Goal: Transaction & Acquisition: Download file/media

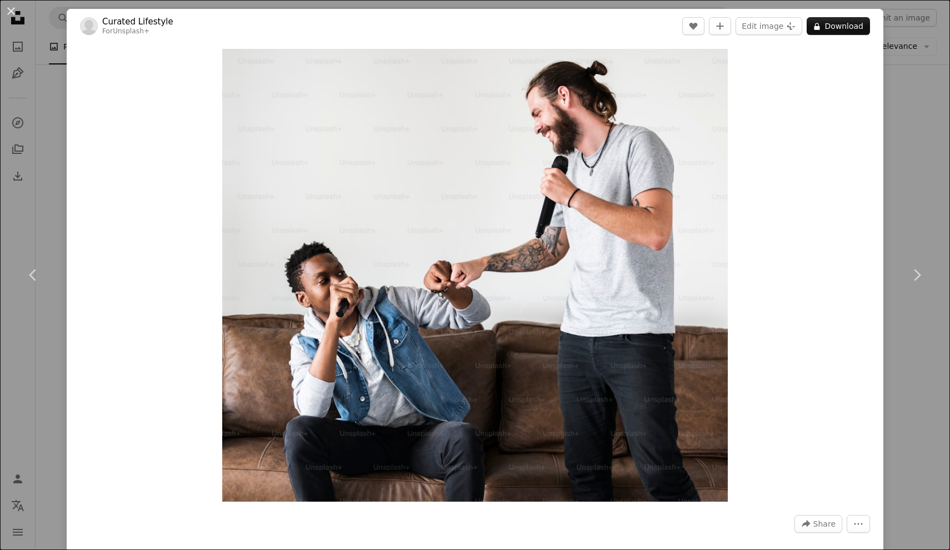
scroll to position [12229, 0]
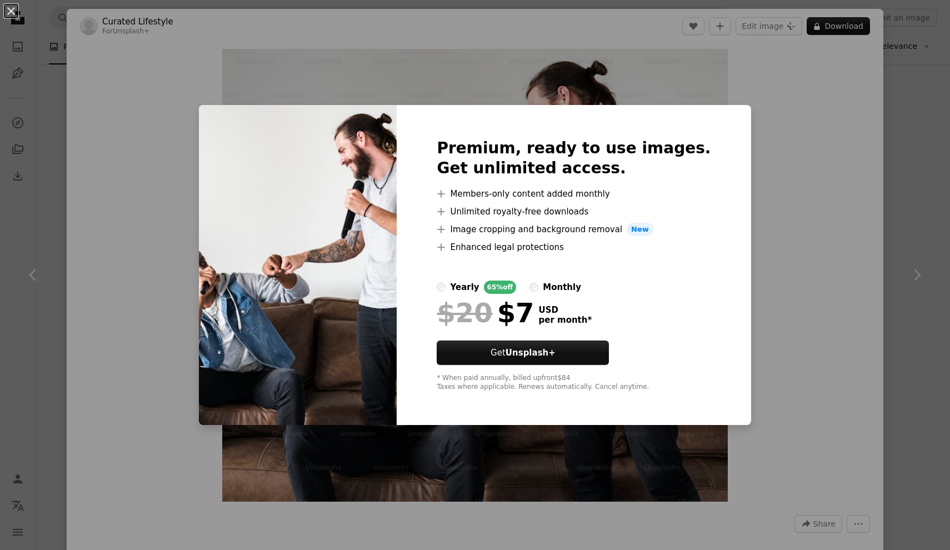
click at [787, 172] on div "An X shape Premium, ready to use images. Get unlimited access. A plus sign Memb…" at bounding box center [475, 275] width 950 height 550
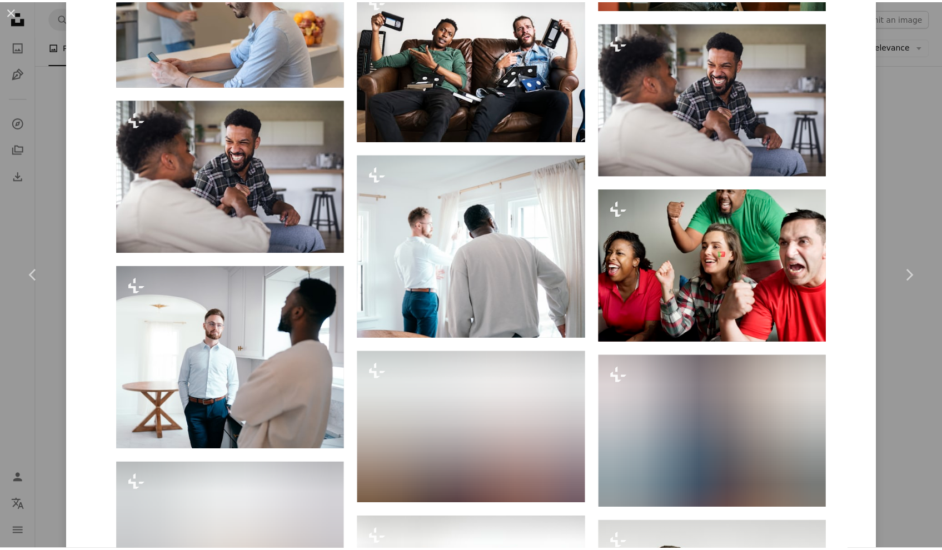
scroll to position [2593, 0]
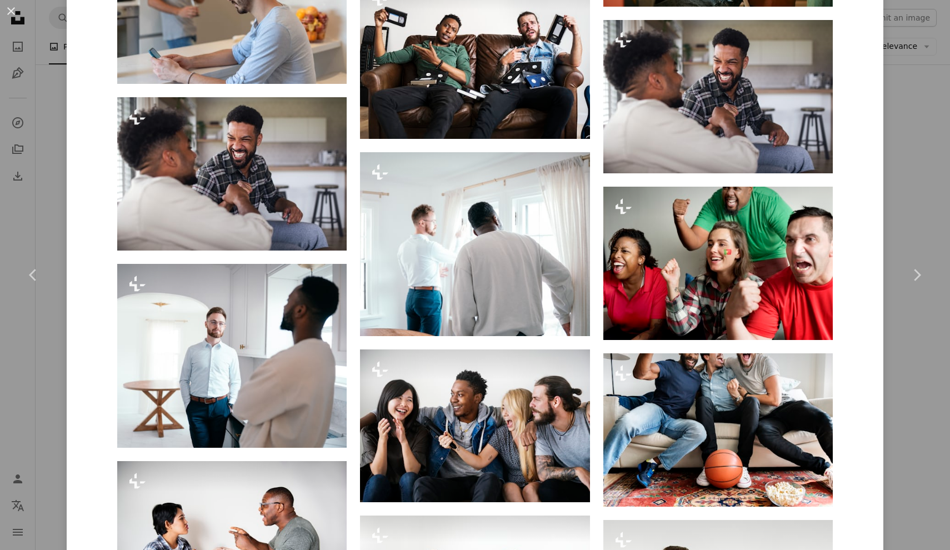
click at [907, 181] on div "An X shape Chevron left Chevron right Curated Lifestyle For Unsplash+ A heart A…" at bounding box center [475, 275] width 950 height 550
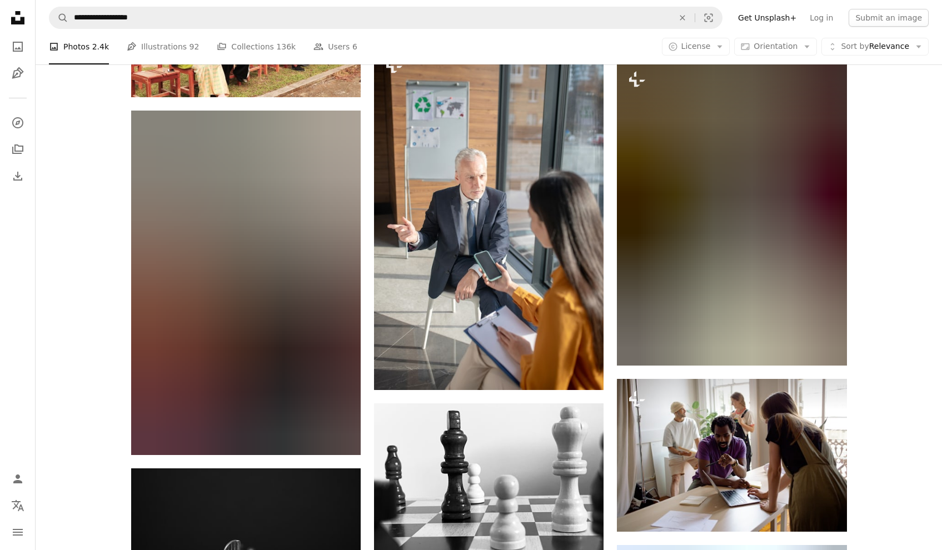
scroll to position [18587, 0]
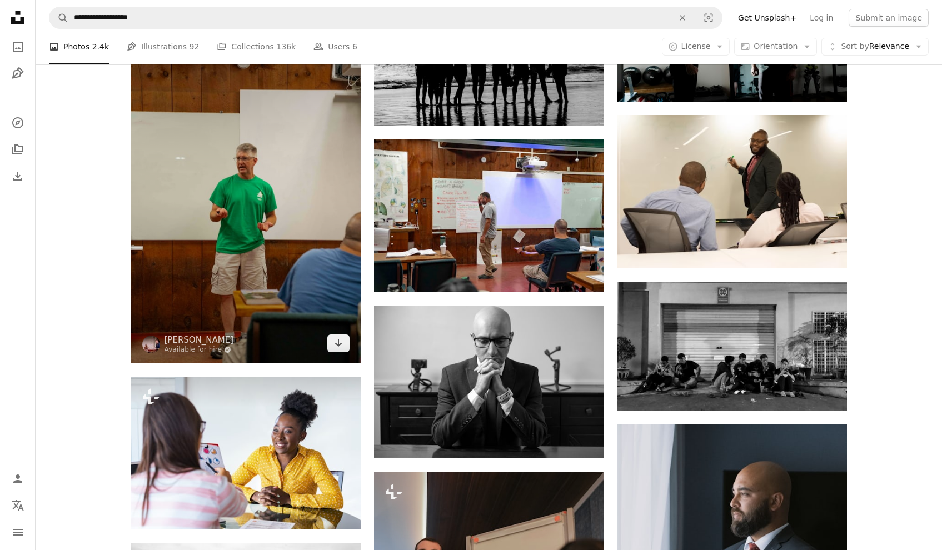
click at [292, 234] on img at bounding box center [245, 191] width 229 height 344
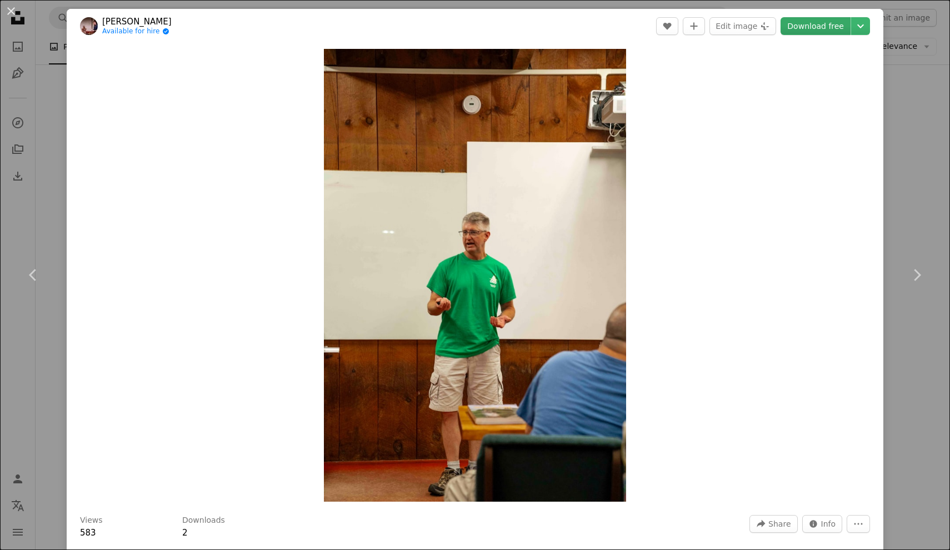
click at [812, 24] on link "Download free" at bounding box center [816, 26] width 70 height 18
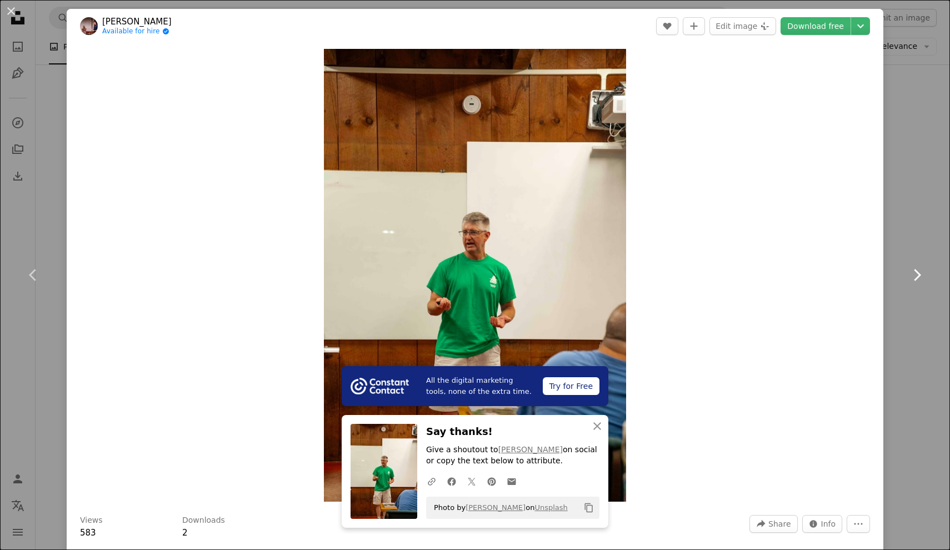
click at [916, 224] on link "Chevron right" at bounding box center [916, 275] width 67 height 107
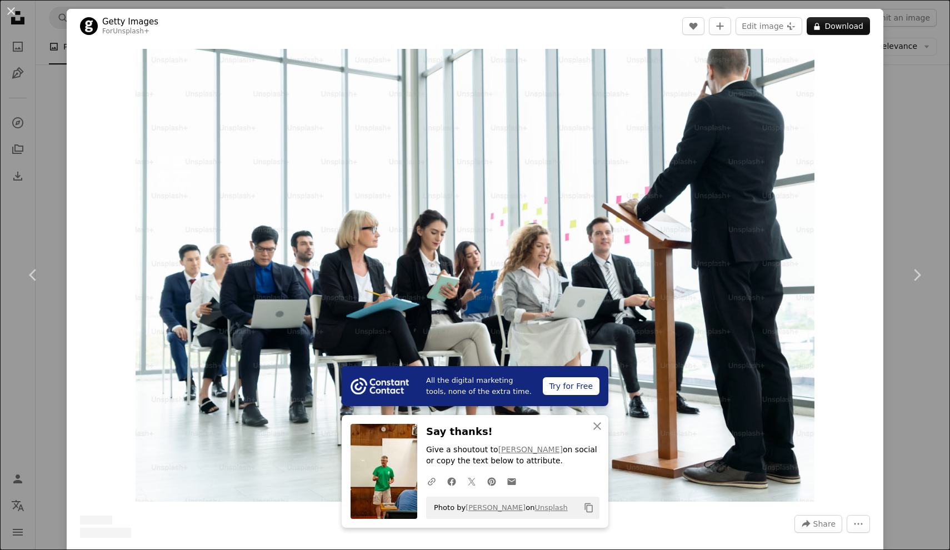
click at [899, 208] on div "An X shape Chevron left Chevron right All the digital marketing tools, none of …" at bounding box center [475, 275] width 950 height 550
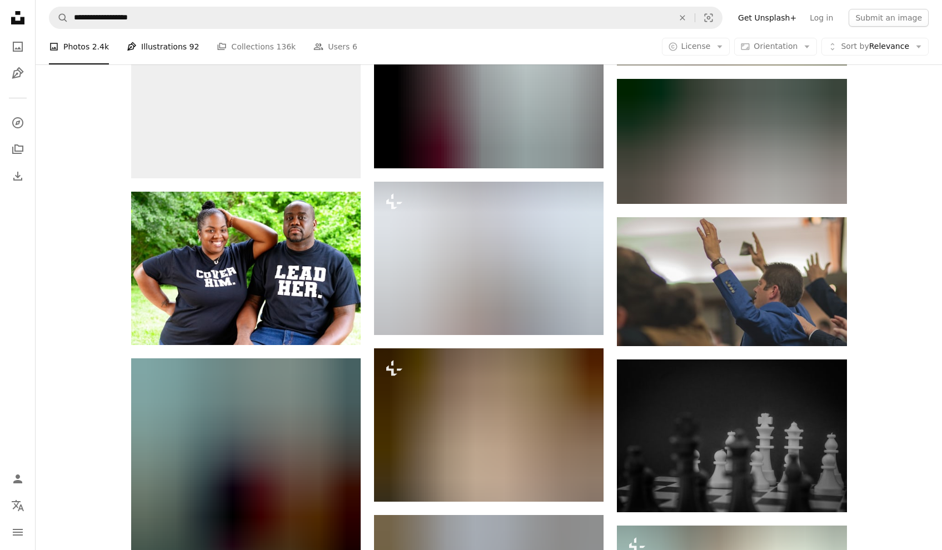
scroll to position [37408, 0]
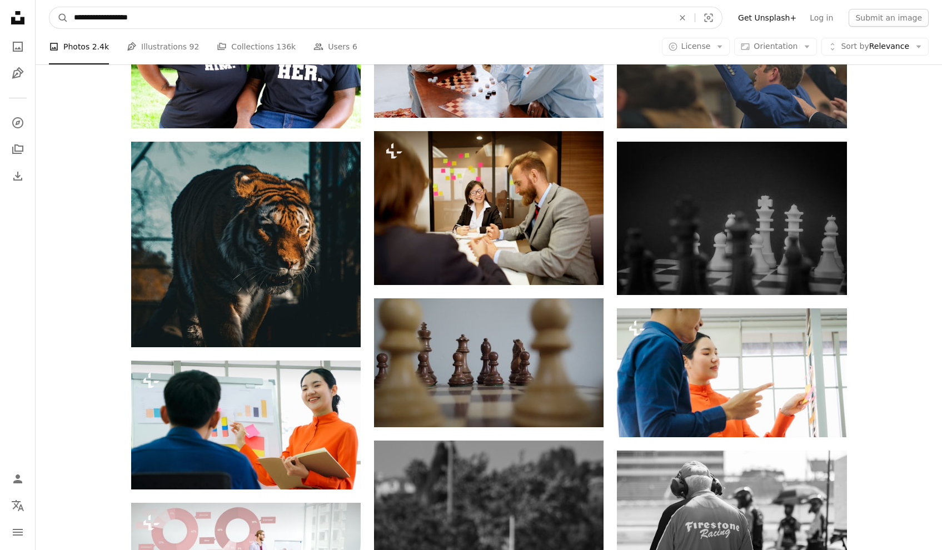
click at [169, 20] on input "**********" at bounding box center [369, 17] width 602 height 21
drag, startPoint x: 115, startPoint y: 18, endPoint x: 13, endPoint y: 17, distance: 101.7
click at [171, 20] on input "********" at bounding box center [369, 17] width 602 height 21
type input "**********"
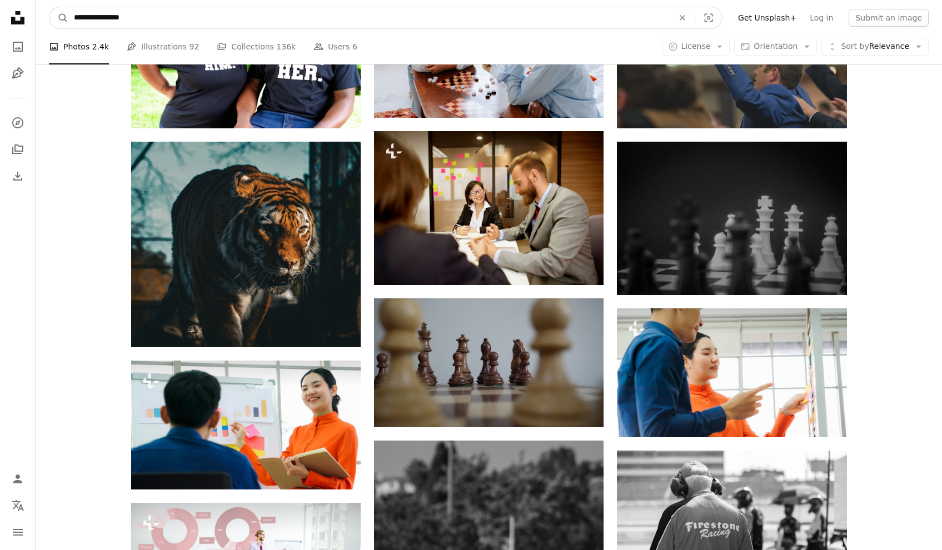
click at [59, 18] on button "A magnifying glass" at bounding box center [58, 17] width 19 height 21
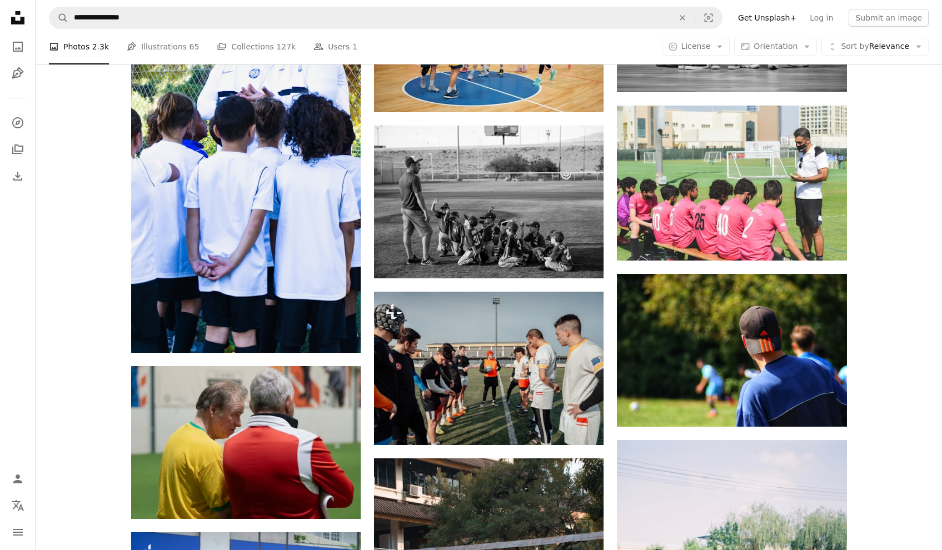
scroll to position [273, 0]
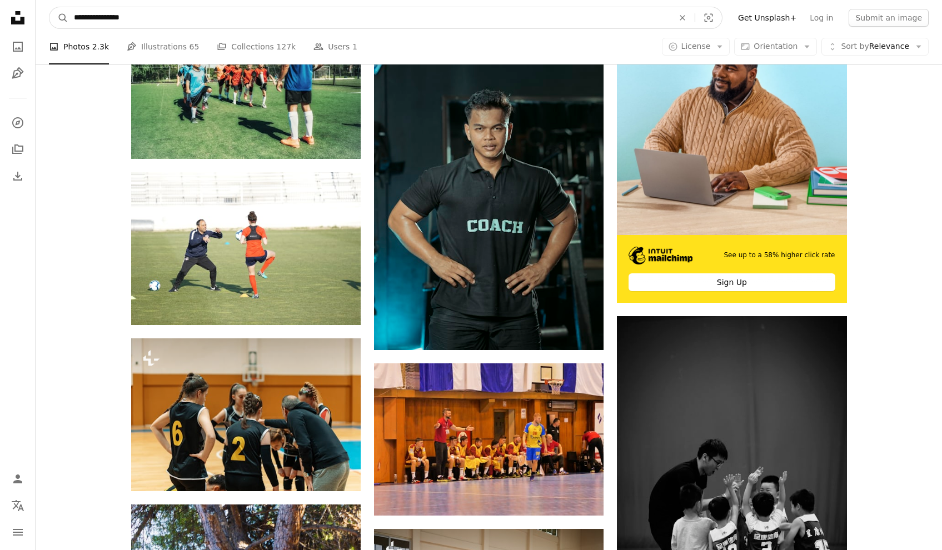
drag, startPoint x: 181, startPoint y: 16, endPoint x: 12, endPoint y: 12, distance: 168.9
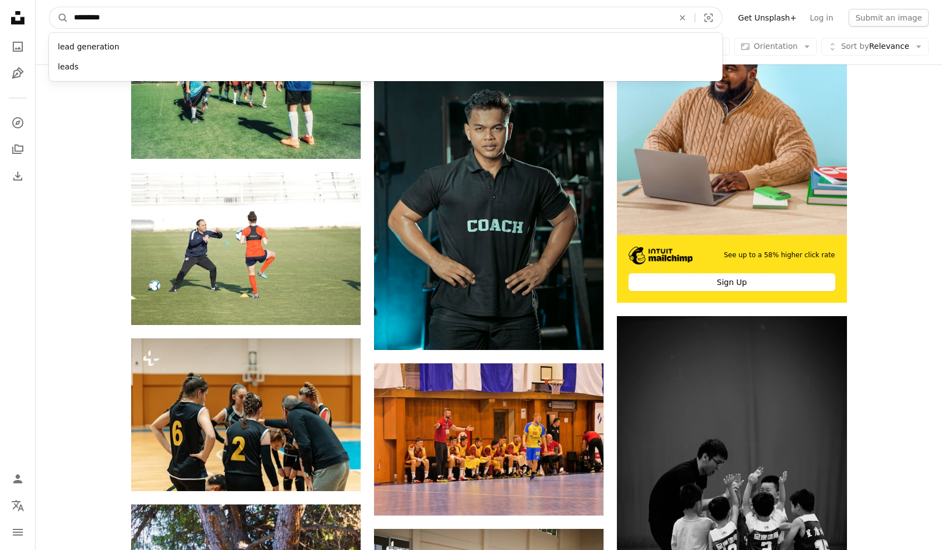
type input "**********"
click at [59, 18] on button "A magnifying glass" at bounding box center [58, 17] width 19 height 21
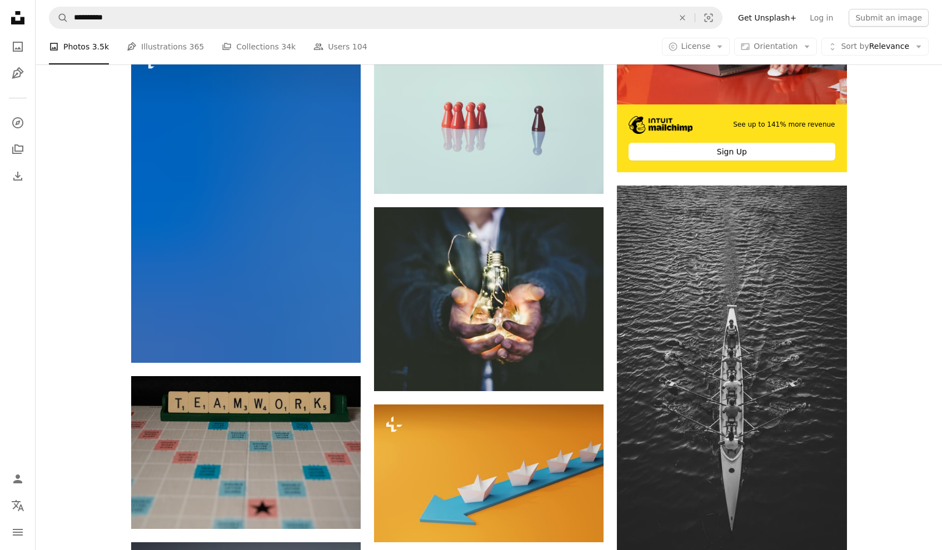
scroll to position [444, 0]
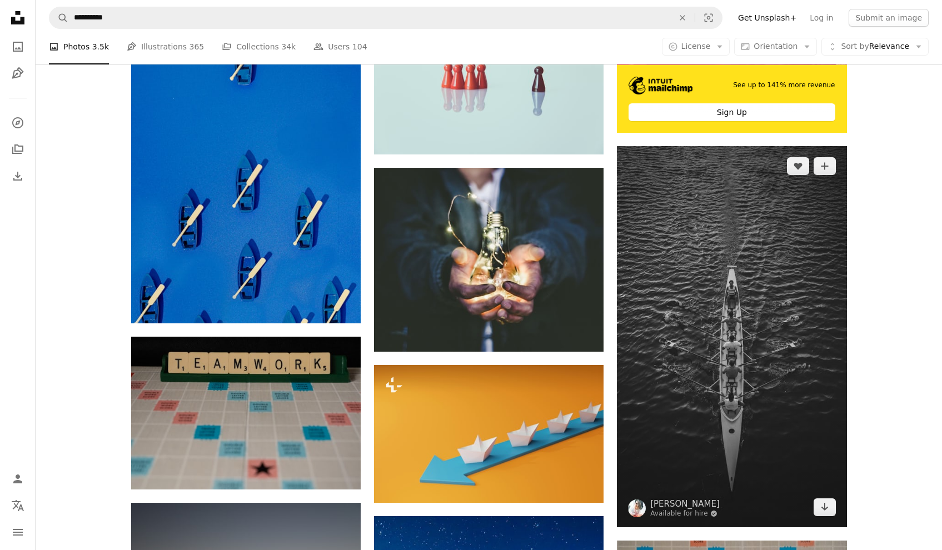
click at [719, 362] on img at bounding box center [731, 336] width 229 height 381
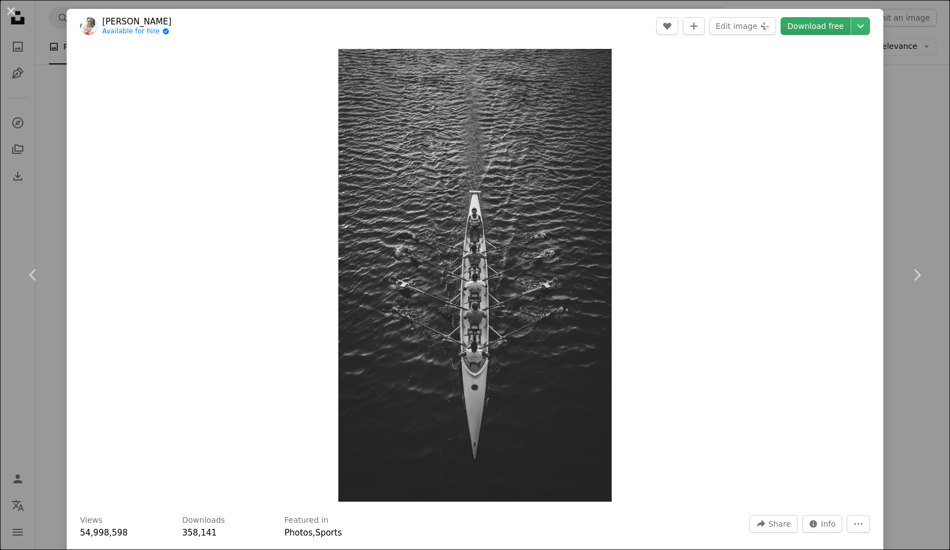
click at [812, 24] on link "Download free" at bounding box center [816, 26] width 70 height 18
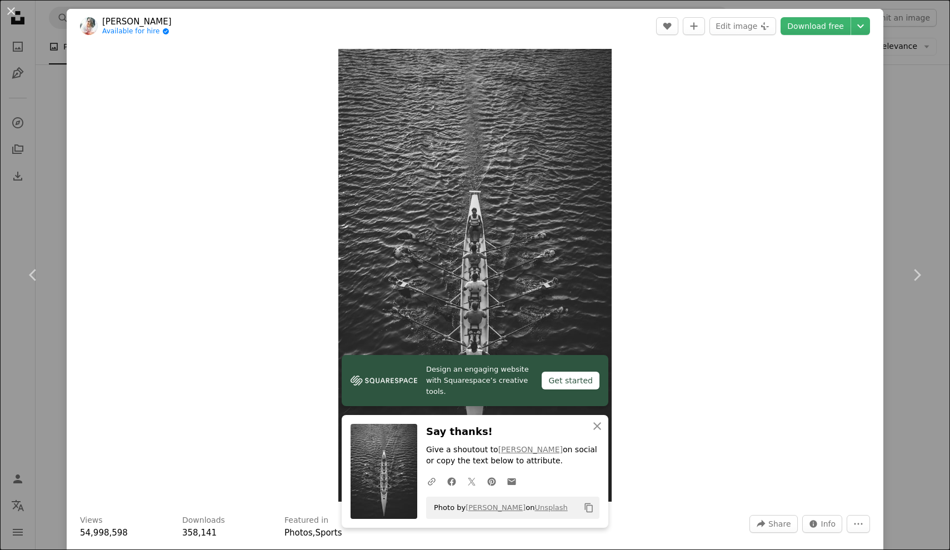
click at [924, 163] on div "An X shape Chevron left Chevron right Design an engaging website with Squarespa…" at bounding box center [475, 275] width 950 height 550
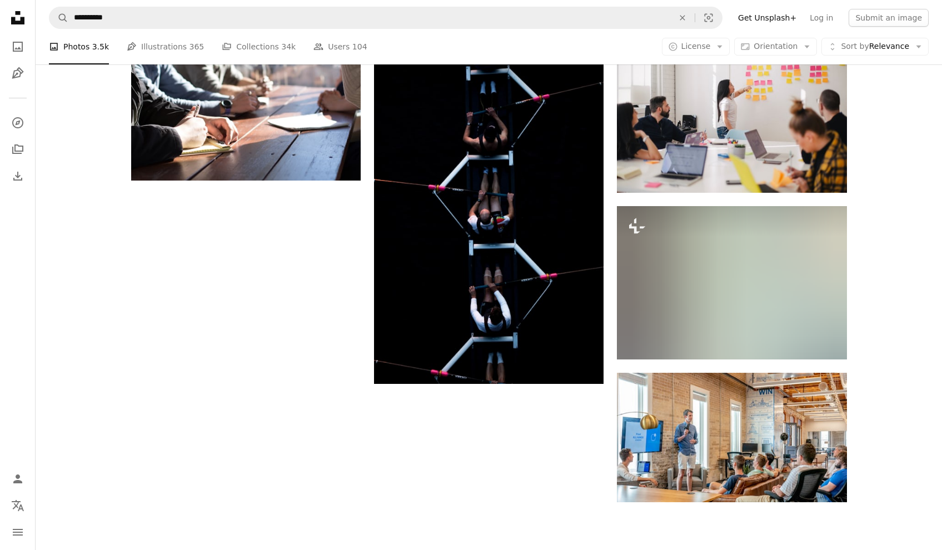
scroll to position [1405, 0]
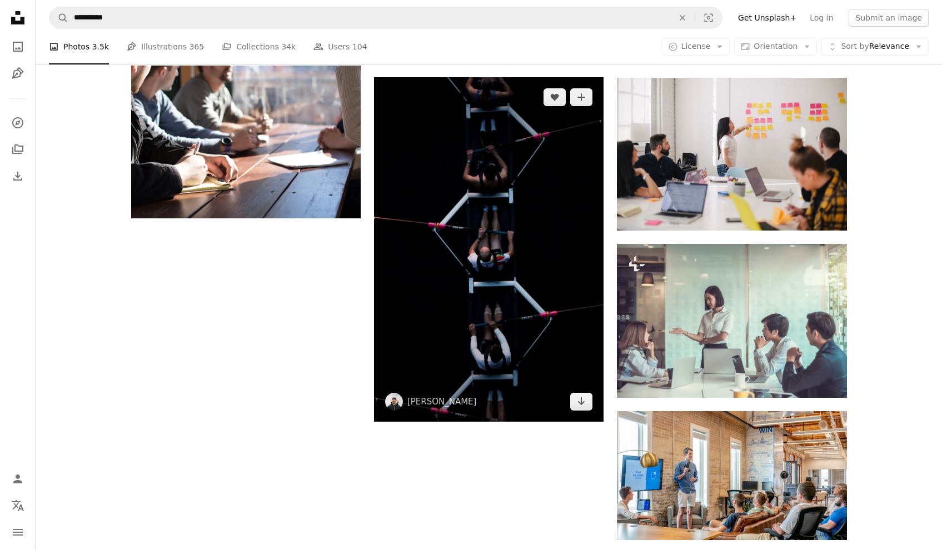
click at [546, 306] on img at bounding box center [488, 249] width 229 height 344
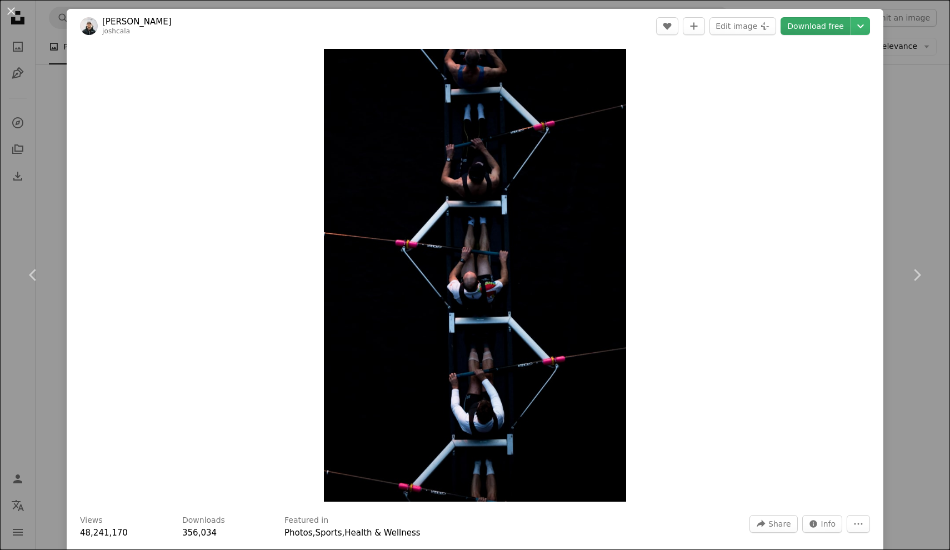
click at [794, 26] on link "Download free" at bounding box center [816, 26] width 70 height 18
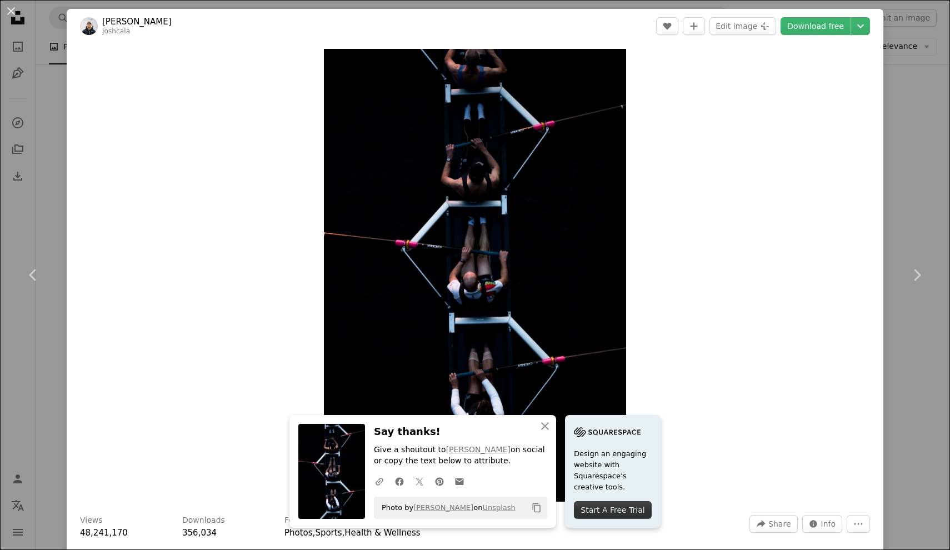
click at [894, 216] on div "An X shape Chevron left Chevron right An X shape Close Say thanks! Give a shout…" at bounding box center [475, 275] width 950 height 550
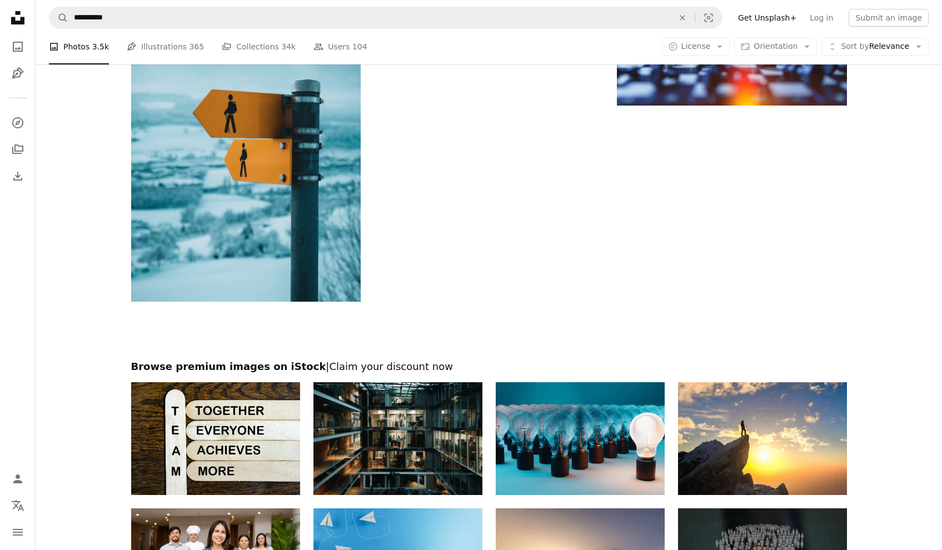
scroll to position [3387, 0]
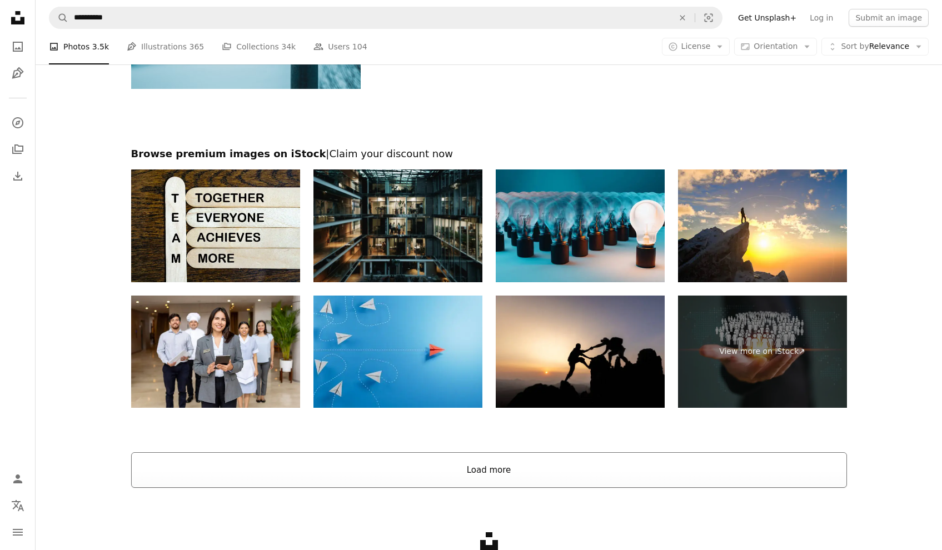
click at [692, 466] on button "Load more" at bounding box center [489, 470] width 716 height 36
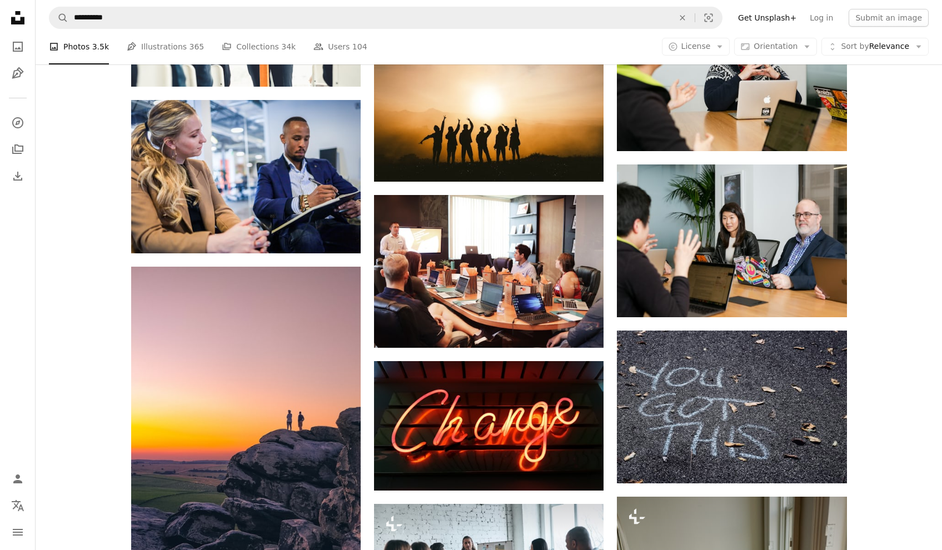
scroll to position [5199, 0]
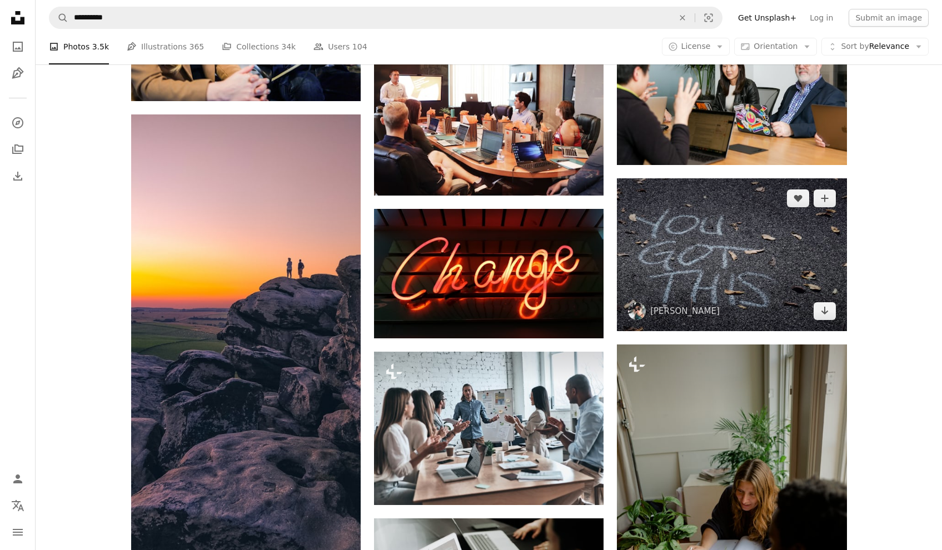
click at [754, 272] on img at bounding box center [731, 254] width 229 height 153
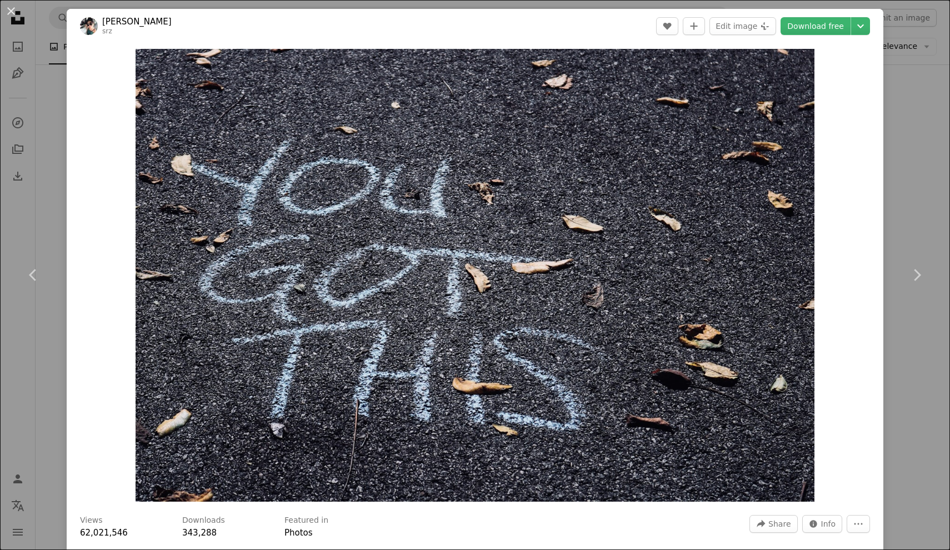
click at [826, 15] on header "[PERSON_NAME] A heart A plus sign Edit image Plus sign for Unsplash+ Download f…" at bounding box center [475, 26] width 817 height 34
click at [823, 26] on link "Download free" at bounding box center [816, 26] width 70 height 18
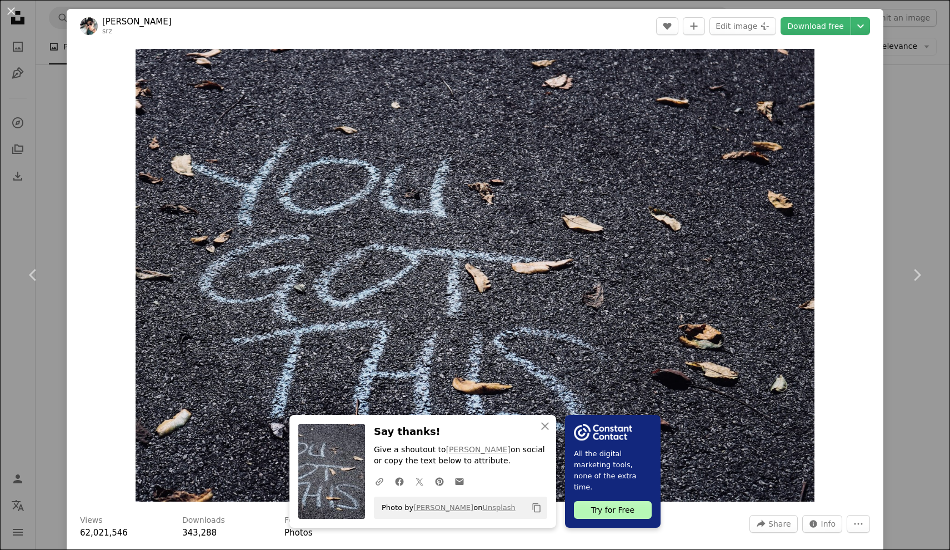
click at [899, 207] on div "An X shape Chevron left Chevron right An X shape Close Say thanks! Give a shout…" at bounding box center [475, 275] width 950 height 550
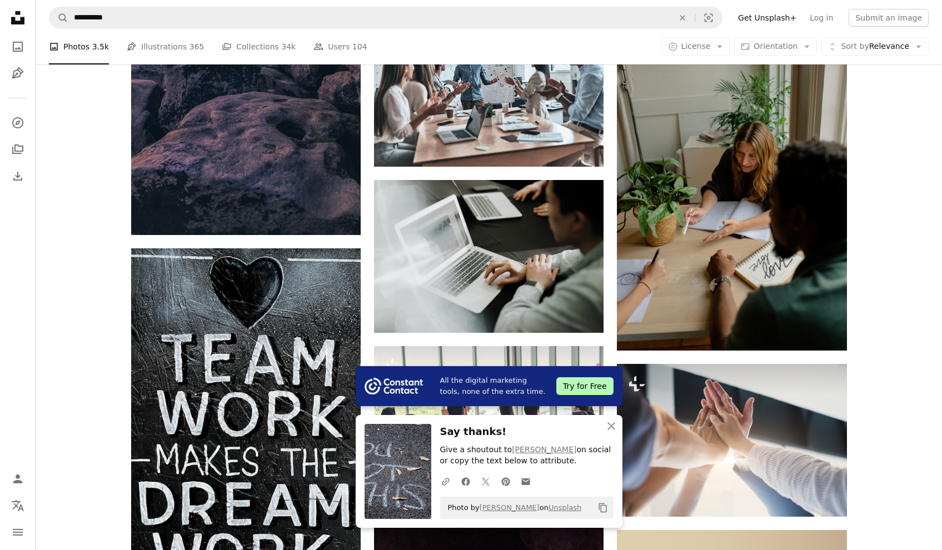
scroll to position [5340, 0]
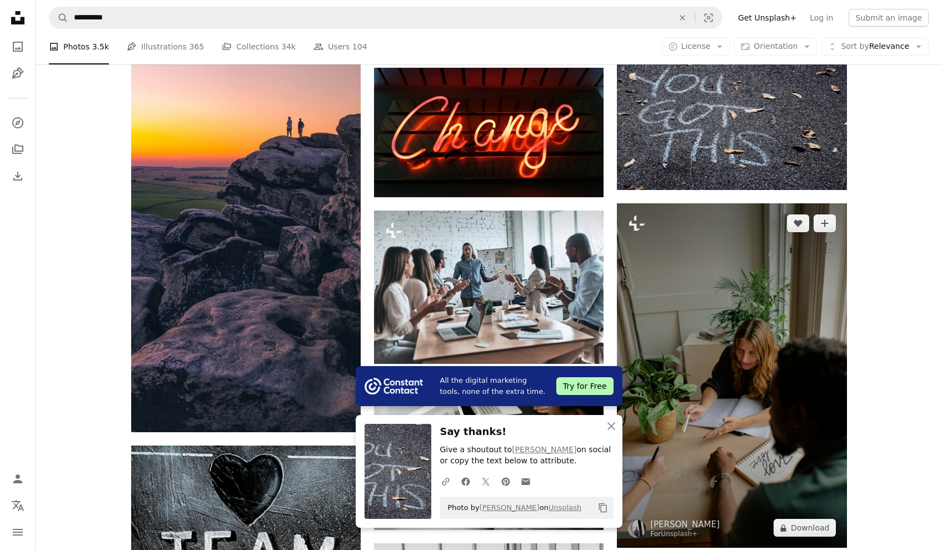
click at [808, 283] on img at bounding box center [731, 375] width 229 height 344
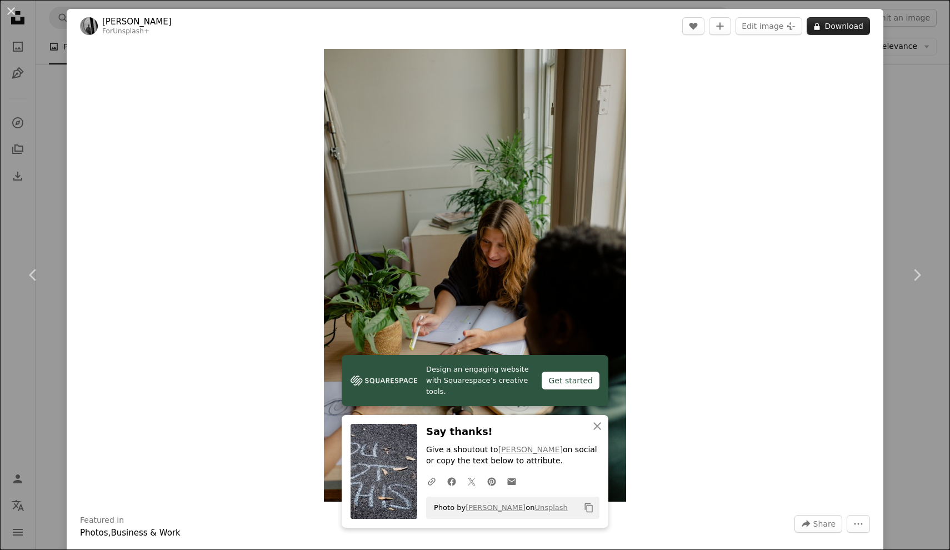
click at [847, 29] on button "A lock Download" at bounding box center [838, 26] width 63 height 18
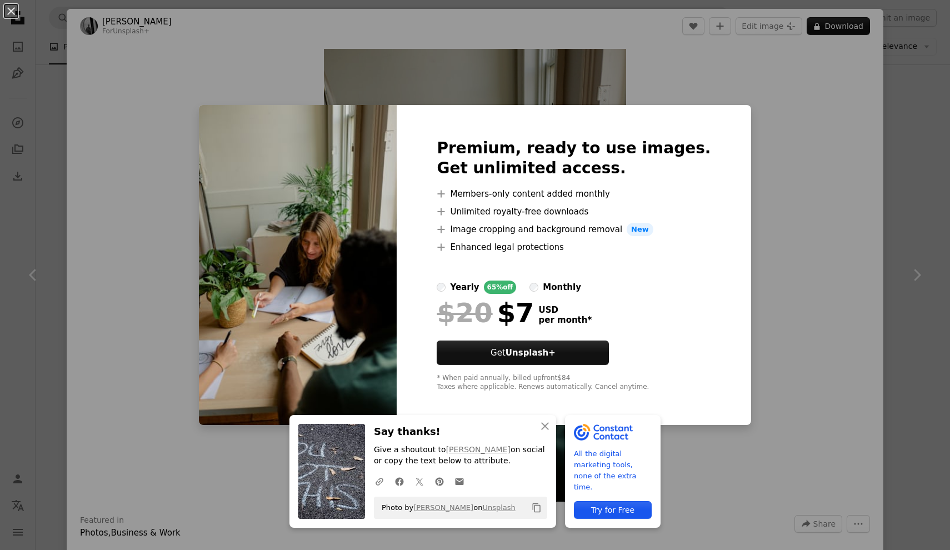
click at [801, 208] on div "An X shape An X shape Close Say thanks! Give a shoutout to [PERSON_NAME] on soc…" at bounding box center [475, 275] width 950 height 550
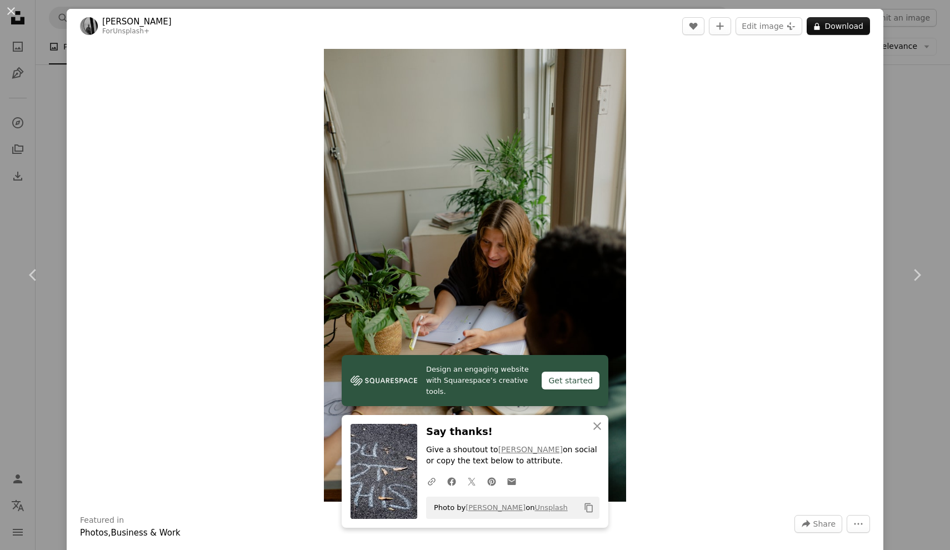
click at [894, 219] on div "An X shape Chevron left Chevron right Design an engaging website with Squarespa…" at bounding box center [475, 275] width 950 height 550
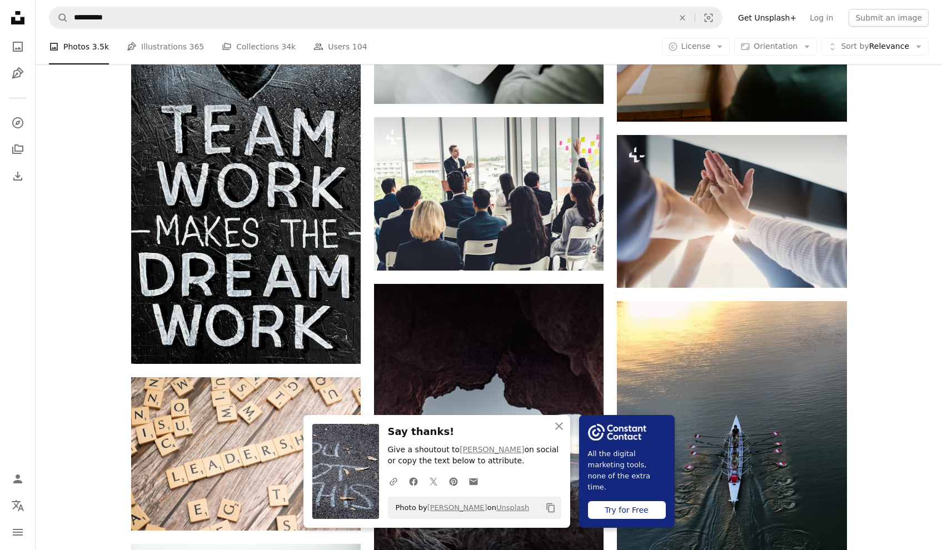
scroll to position [5988, 0]
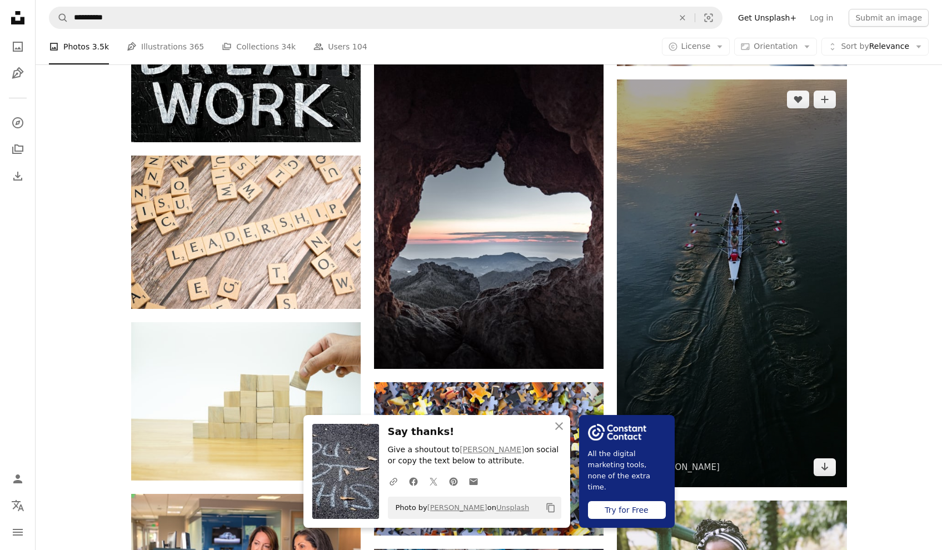
click at [818, 251] on img at bounding box center [731, 283] width 229 height 408
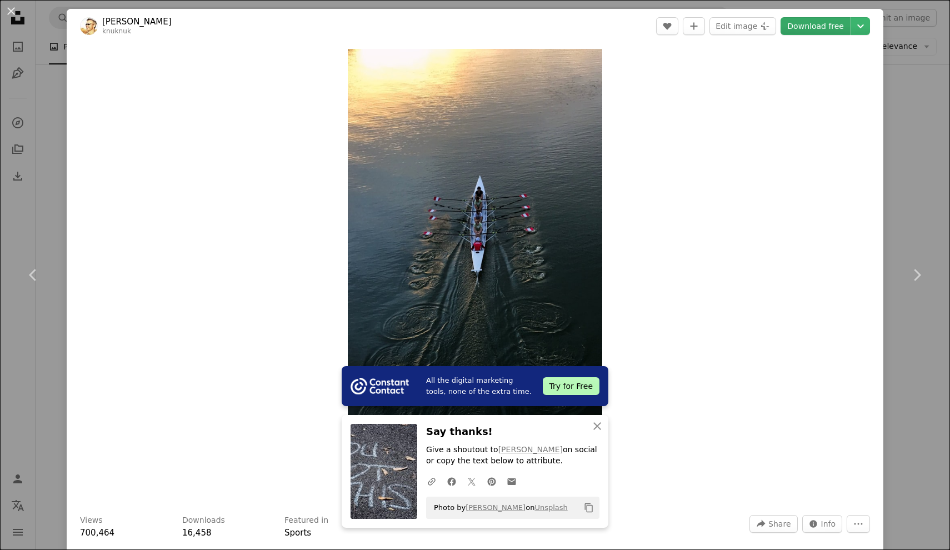
click at [811, 28] on link "Download free" at bounding box center [816, 26] width 70 height 18
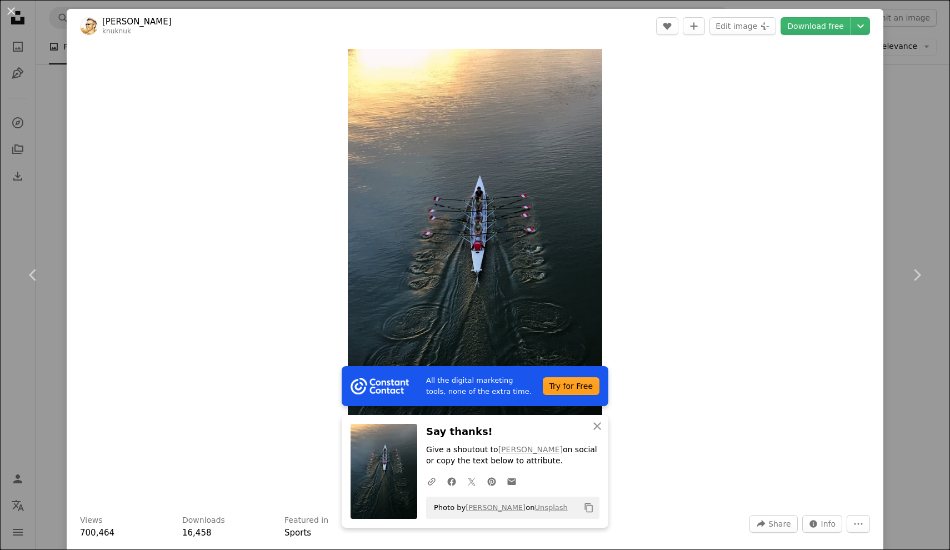
click at [903, 209] on div "An X shape Chevron left Chevron right All the digital marketing tools, none of …" at bounding box center [475, 275] width 950 height 550
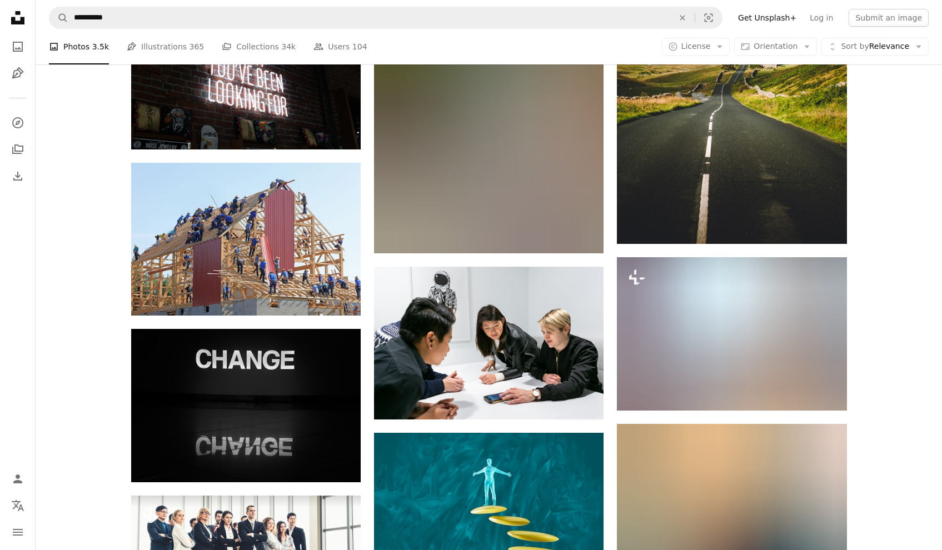
scroll to position [7188, 0]
